Goal: Task Accomplishment & Management: Complete application form

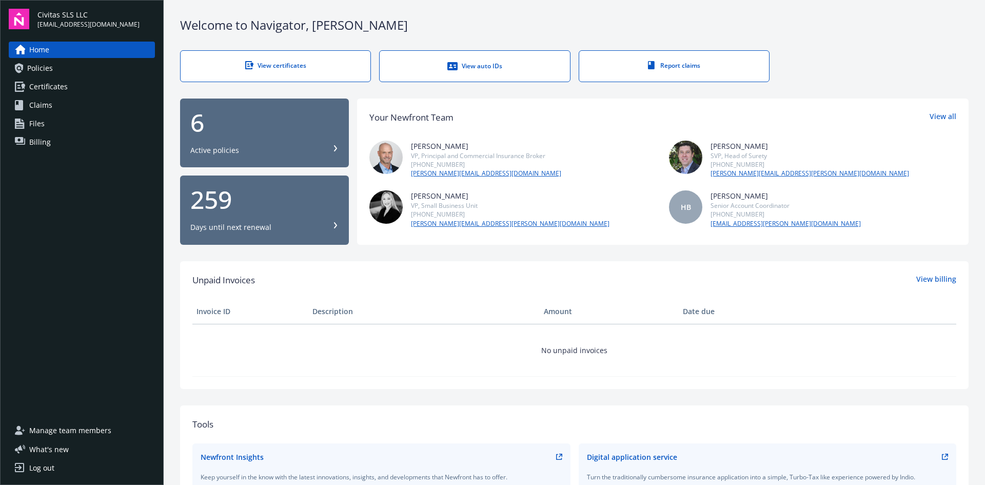
click at [39, 91] on span "Certificates" at bounding box center [48, 86] width 38 height 16
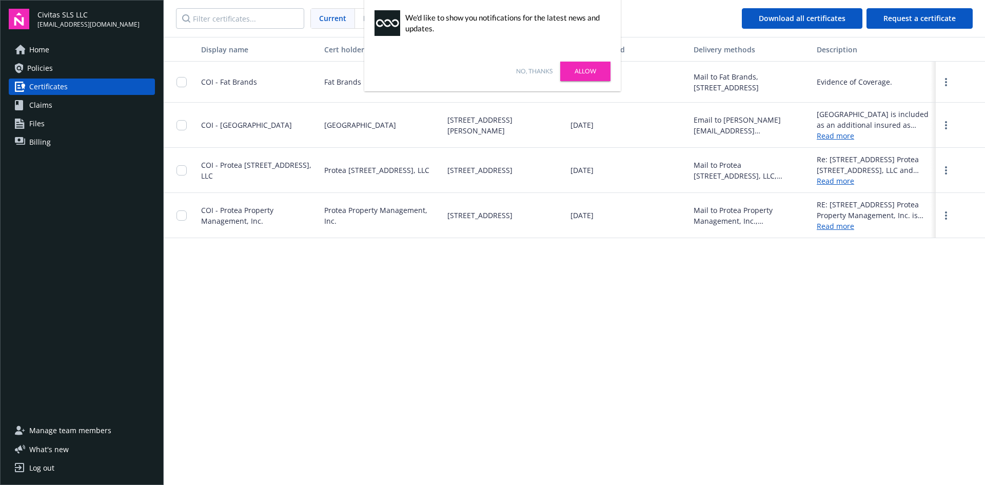
click at [533, 76] on div "No, thanks [PERSON_NAME]" at bounding box center [492, 71] width 256 height 40
click at [533, 73] on link "No, thanks" at bounding box center [534, 71] width 36 height 9
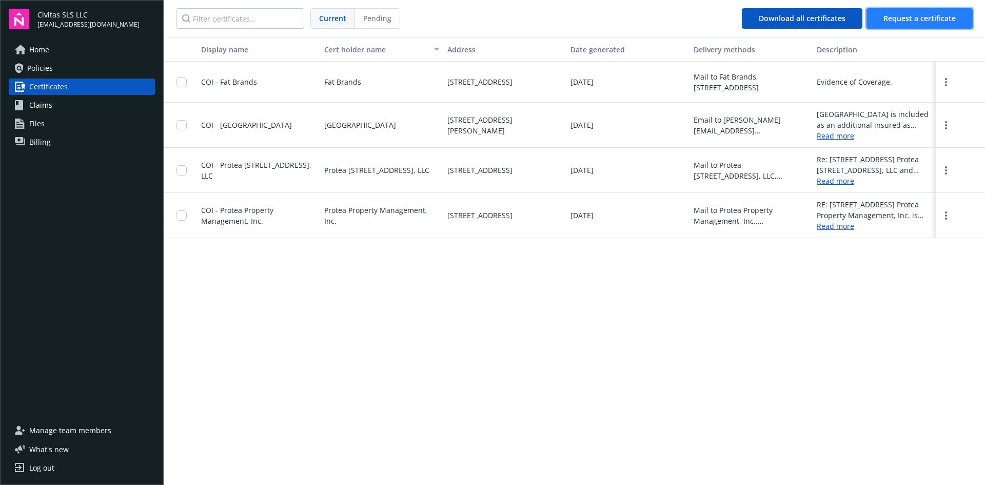
click at [897, 17] on span "Request a certificate" at bounding box center [919, 18] width 72 height 10
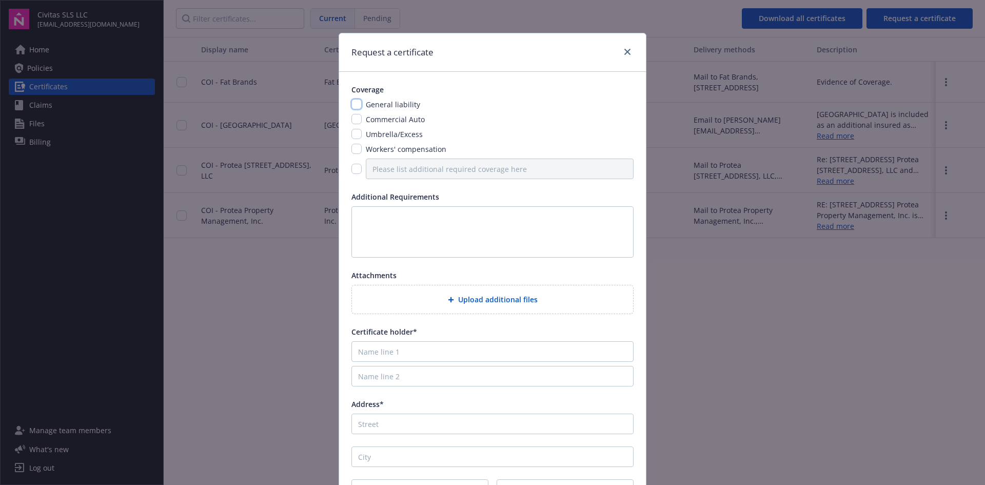
click at [352, 104] on input "checkbox" at bounding box center [356, 104] width 10 height 10
checkbox input "true"
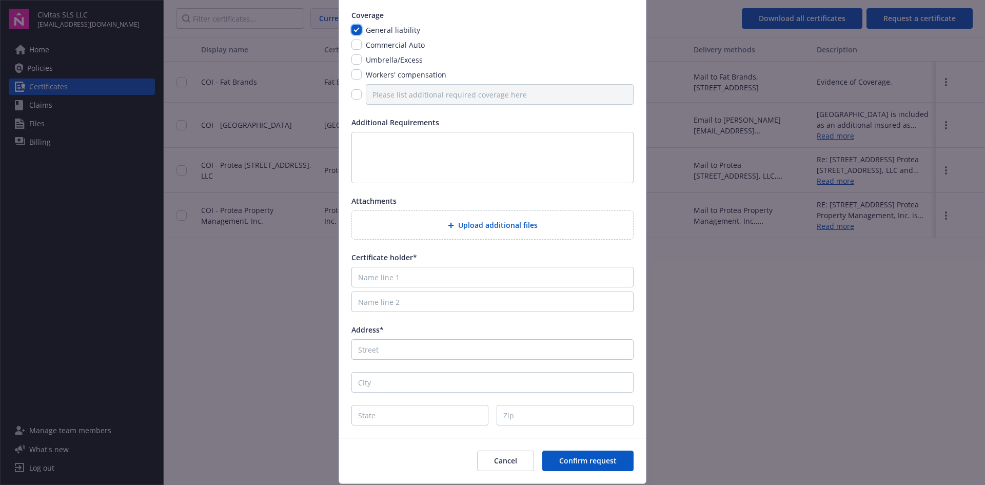
scroll to position [103, 0]
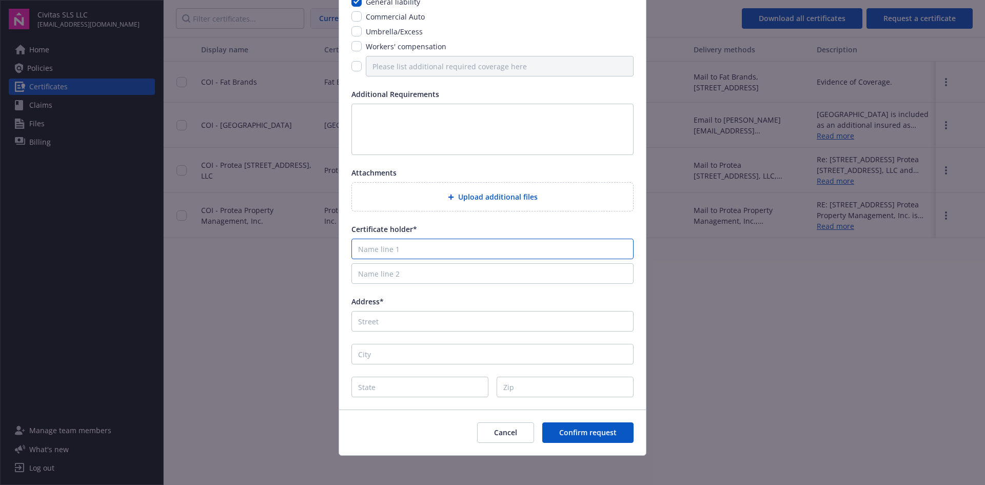
click at [527, 251] on input "Name line 1" at bounding box center [492, 248] width 282 height 21
type input "McDonalds"
click at [378, 276] on input "Name line 2" at bounding box center [492, 273] width 282 height 21
paste input "[PERSON_NAME] Management Company, LLC"
type input "[PERSON_NAME] Management Company, LLC"
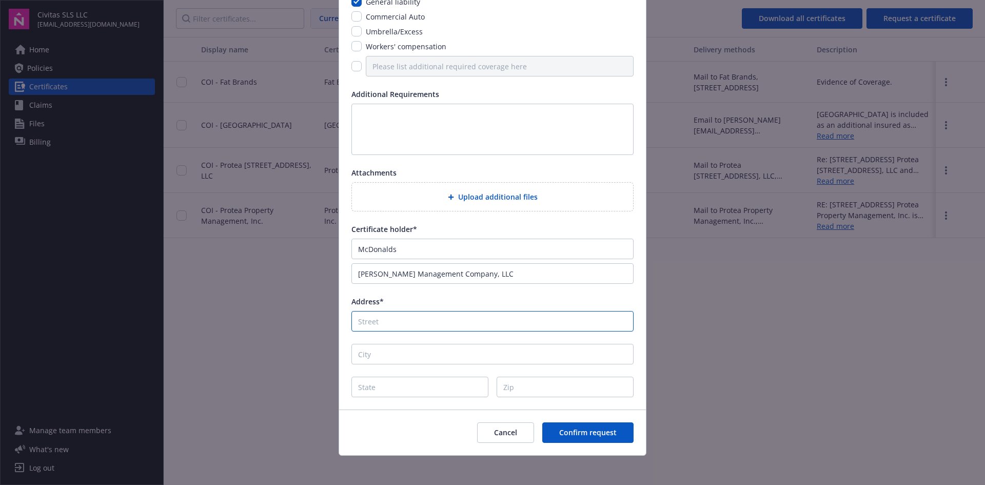
click at [494, 323] on input "Address*" at bounding box center [492, 321] width 282 height 21
paste input "[STREET_ADDRESS]"
type input "[STREET_ADDRESS]"
click at [438, 362] on input "City" at bounding box center [492, 354] width 282 height 21
paste input "Chula Vista Ca"
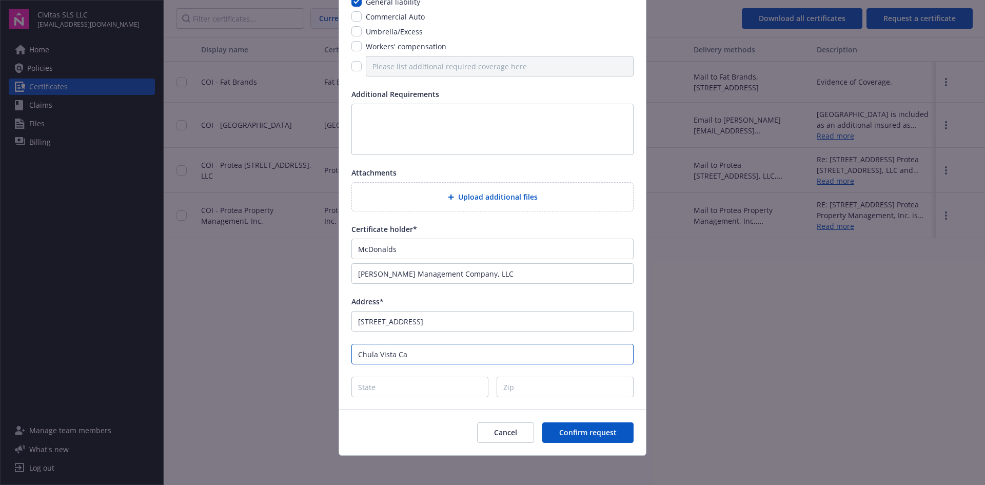
drag, startPoint x: 395, startPoint y: 355, endPoint x: 439, endPoint y: 349, distance: 43.5
click at [435, 350] on input "Chula Vista Ca" at bounding box center [492, 354] width 282 height 21
type input "Chula Vista"
click at [443, 382] on input "State" at bounding box center [419, 386] width 137 height 21
type input "CA"
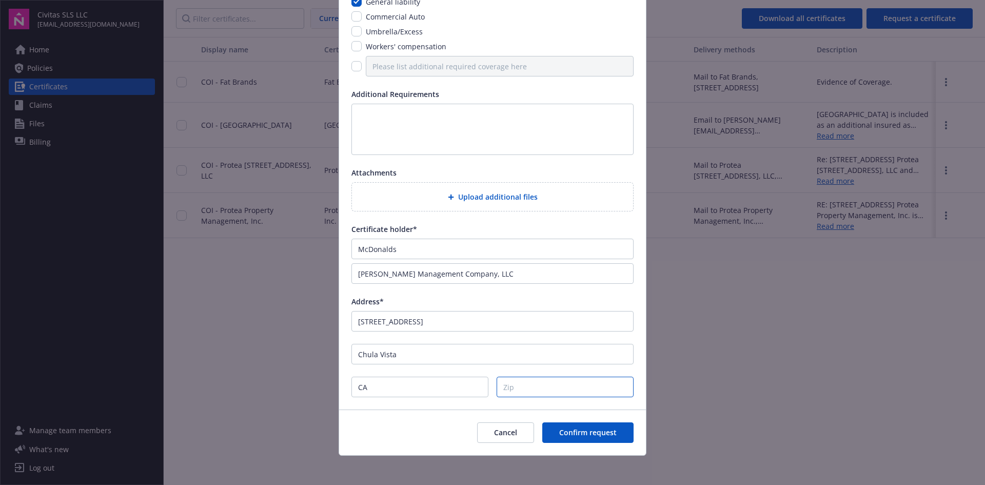
click at [544, 387] on input "Zip" at bounding box center [564, 386] width 137 height 21
paste input "91914"
type input "91914"
click at [581, 370] on div "Coverage General liability Commercial Auto Umbrella/Excess Workers' compensatio…" at bounding box center [492, 189] width 307 height 440
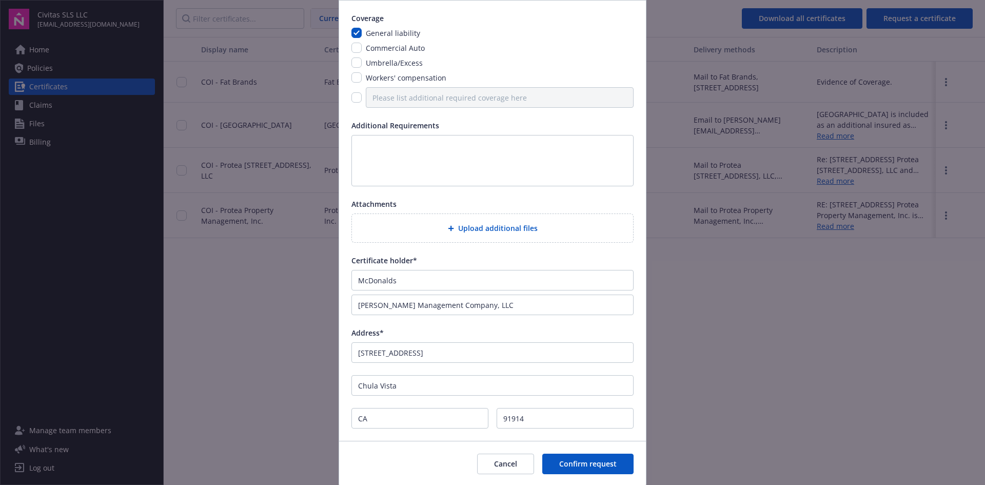
scroll to position [0, 0]
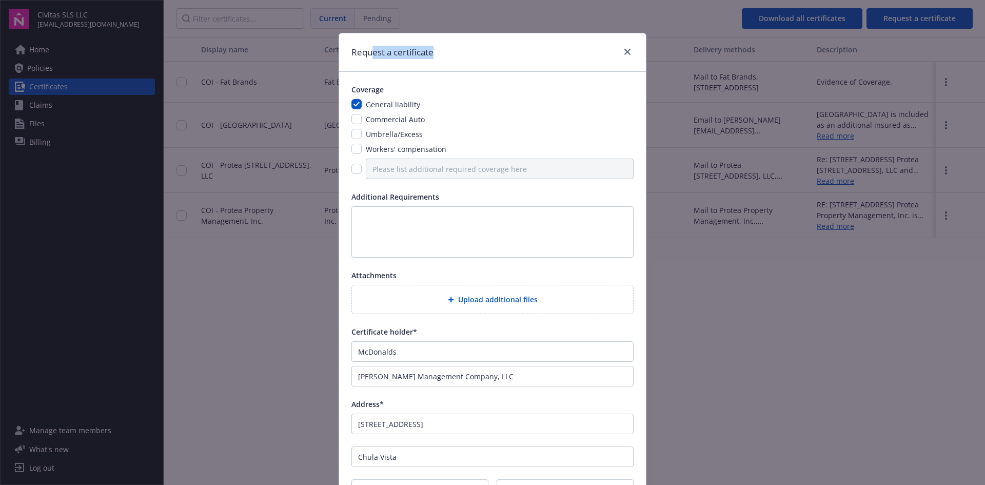
drag, startPoint x: 371, startPoint y: 40, endPoint x: 491, endPoint y: 67, distance: 123.1
click at [491, 70] on div "Request a certificate" at bounding box center [492, 52] width 307 height 38
click at [491, 66] on div "Request a certificate" at bounding box center [492, 52] width 307 height 38
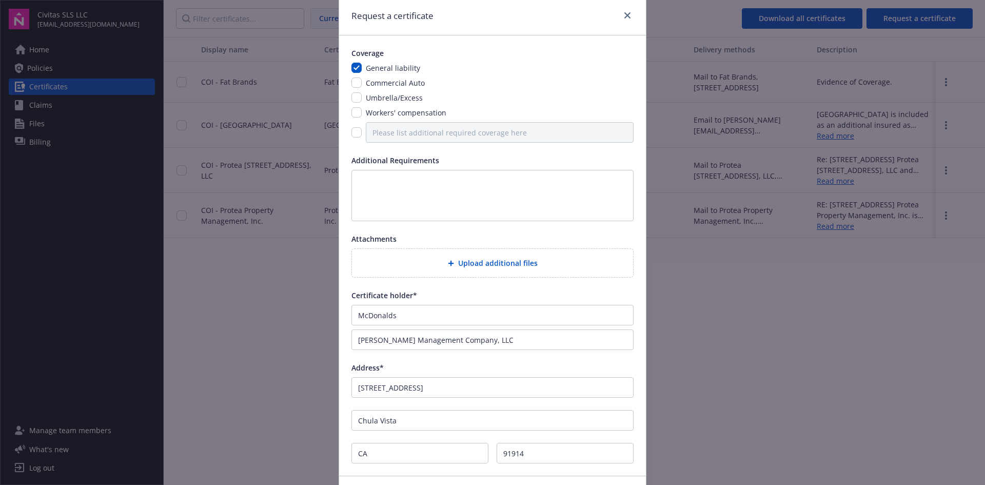
scroll to position [106, 0]
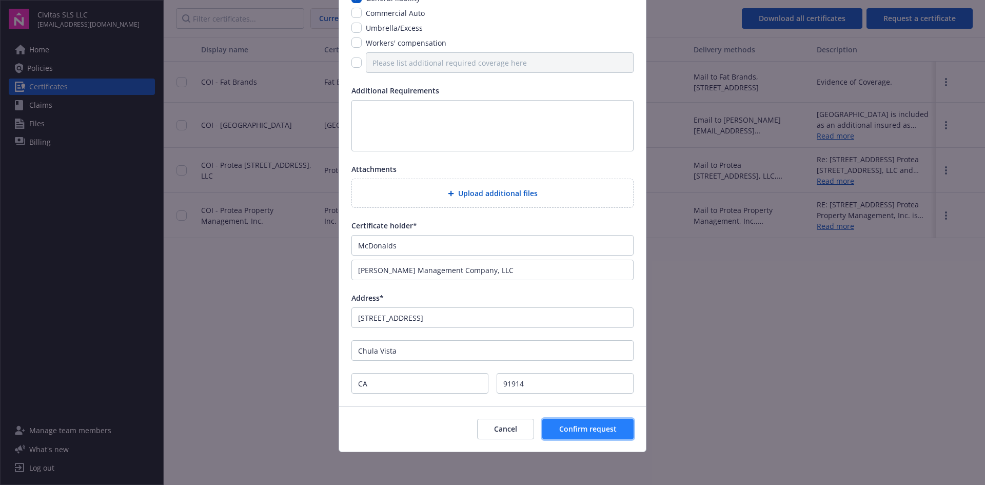
click at [567, 426] on span "Confirm request" at bounding box center [587, 429] width 57 height 10
